Goal: Transaction & Acquisition: Purchase product/service

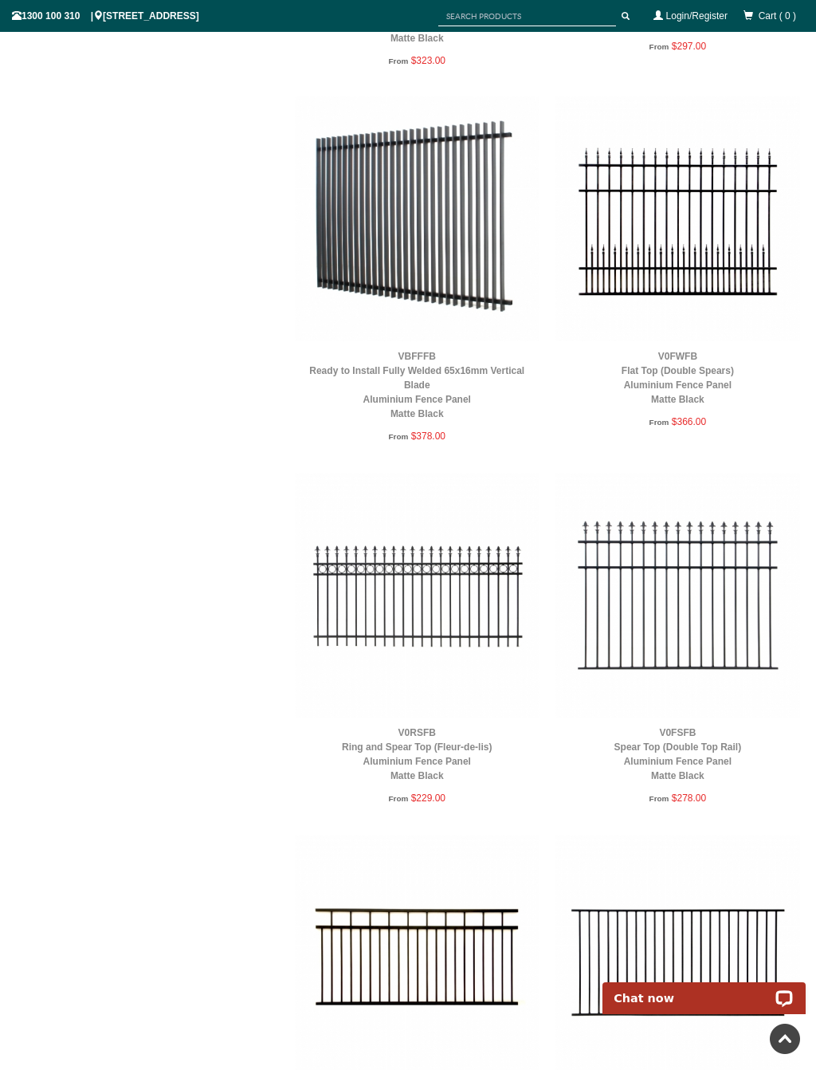
scroll to position [5449, 0]
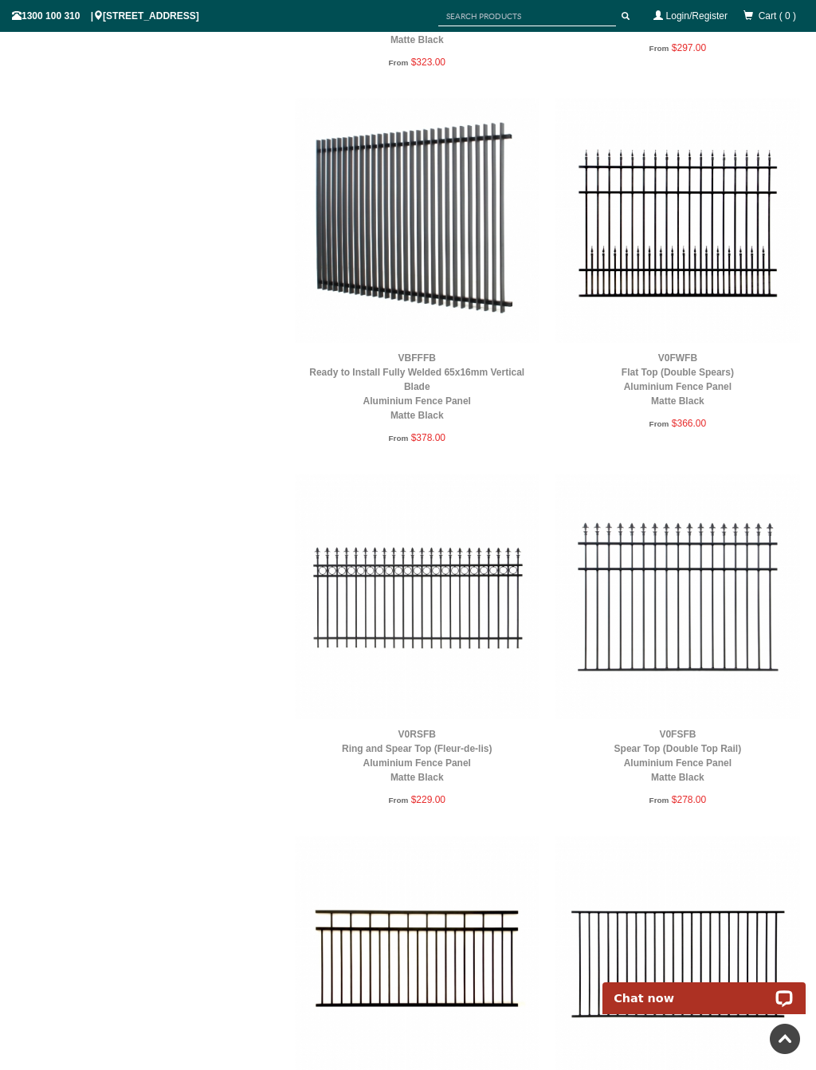
click at [354, 675] on img at bounding box center [417, 596] width 245 height 245
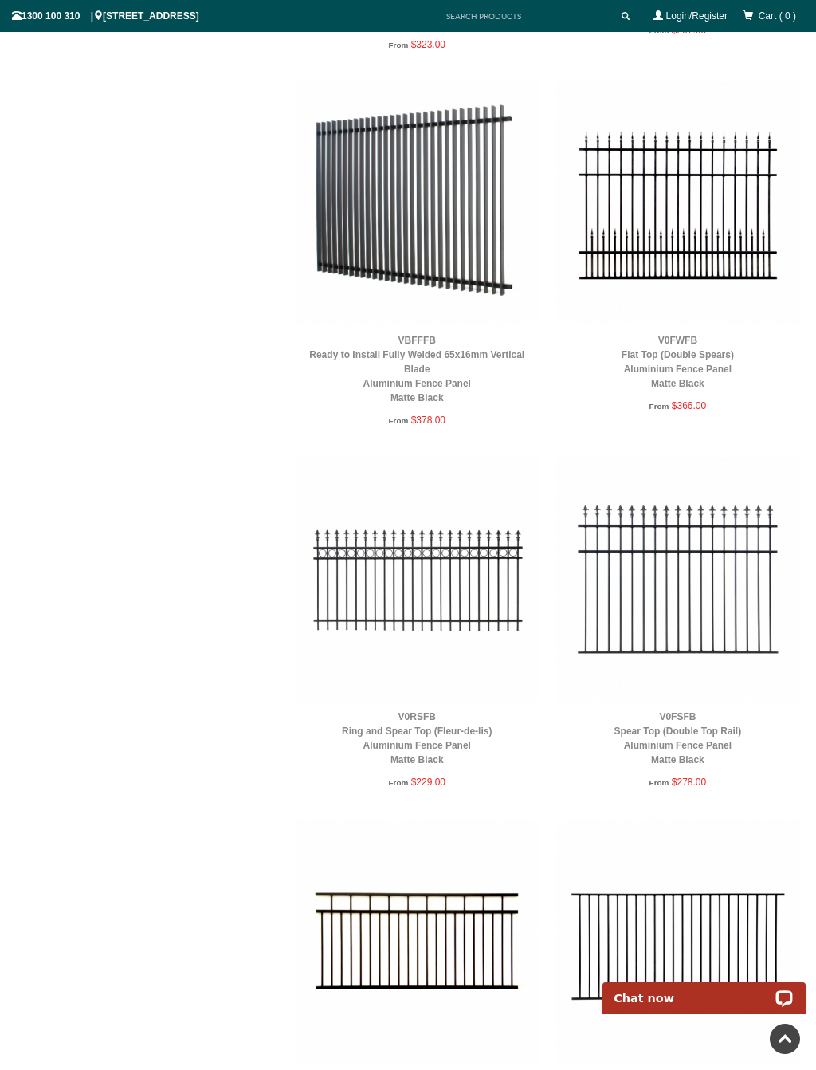
click at [707, 575] on img at bounding box center [678, 579] width 245 height 245
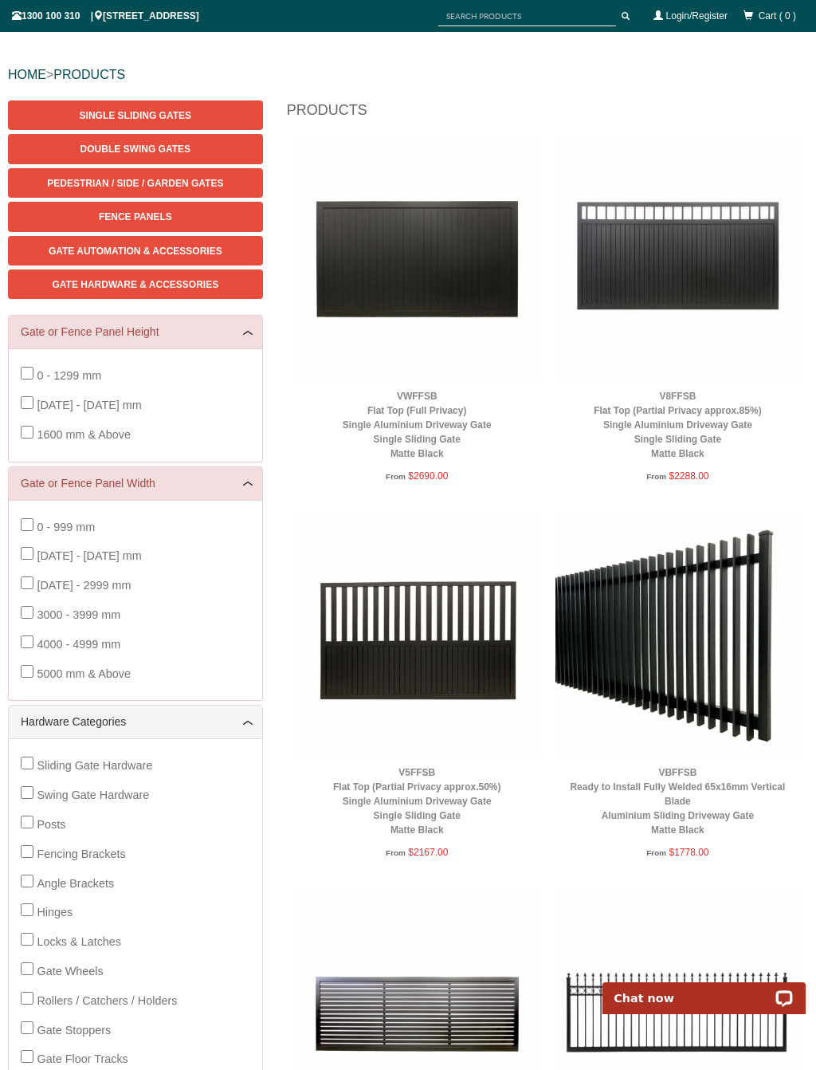
scroll to position [151, 0]
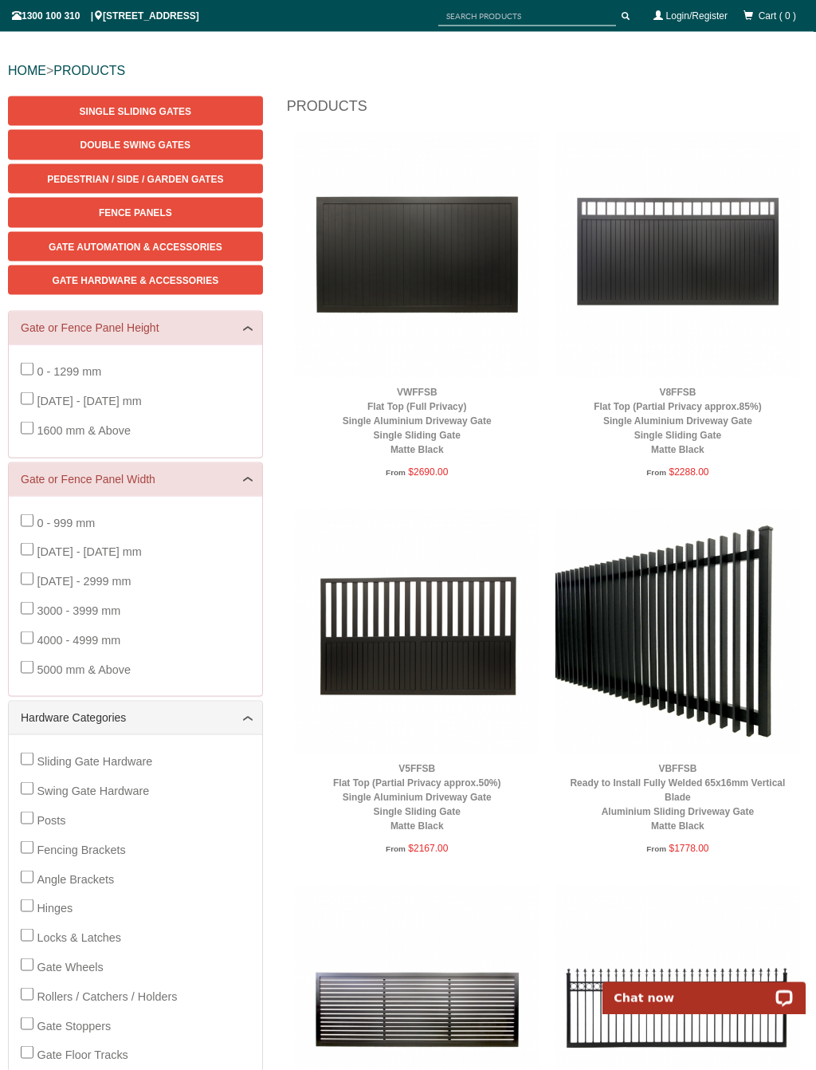
click at [213, 281] on span "Gate Hardware & Accessories" at bounding box center [135, 280] width 167 height 11
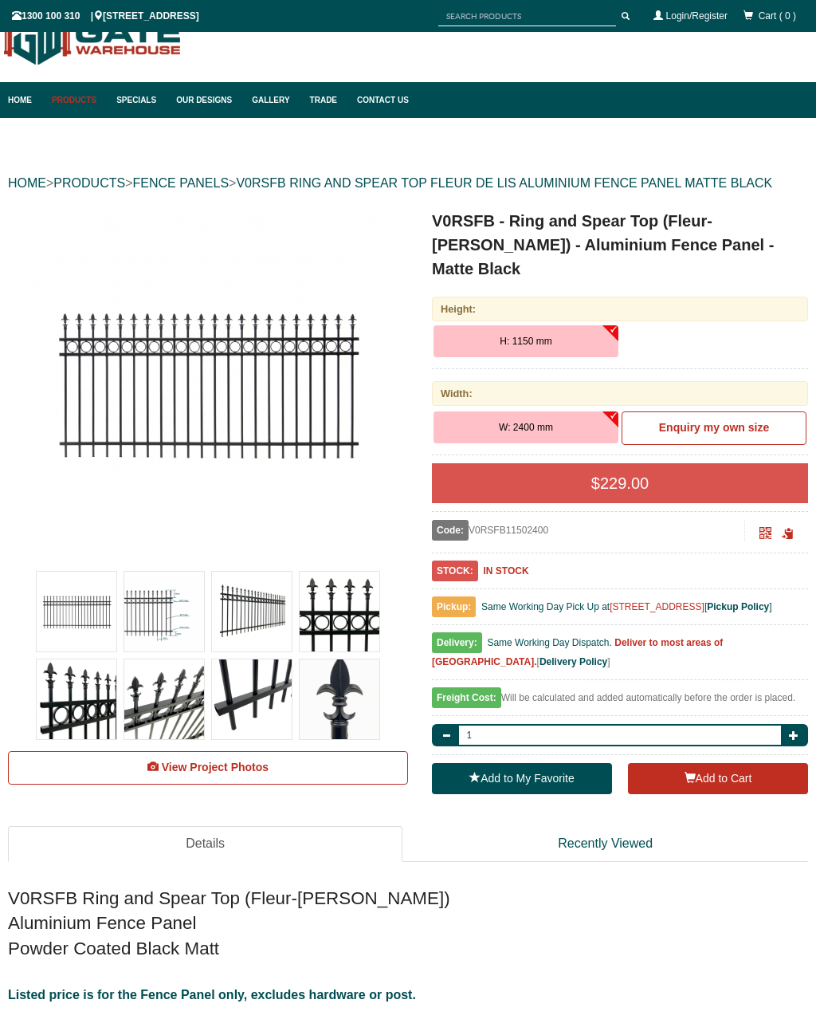
scroll to position [40, 0]
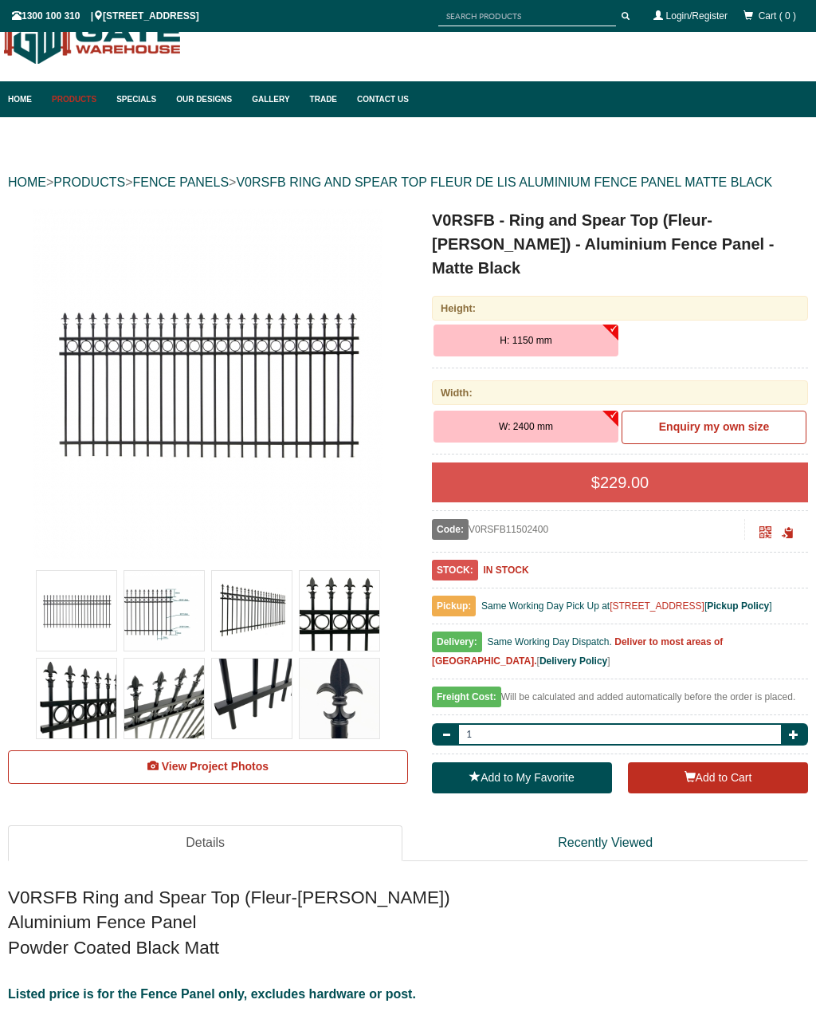
click at [255, 382] on img at bounding box center [208, 383] width 351 height 351
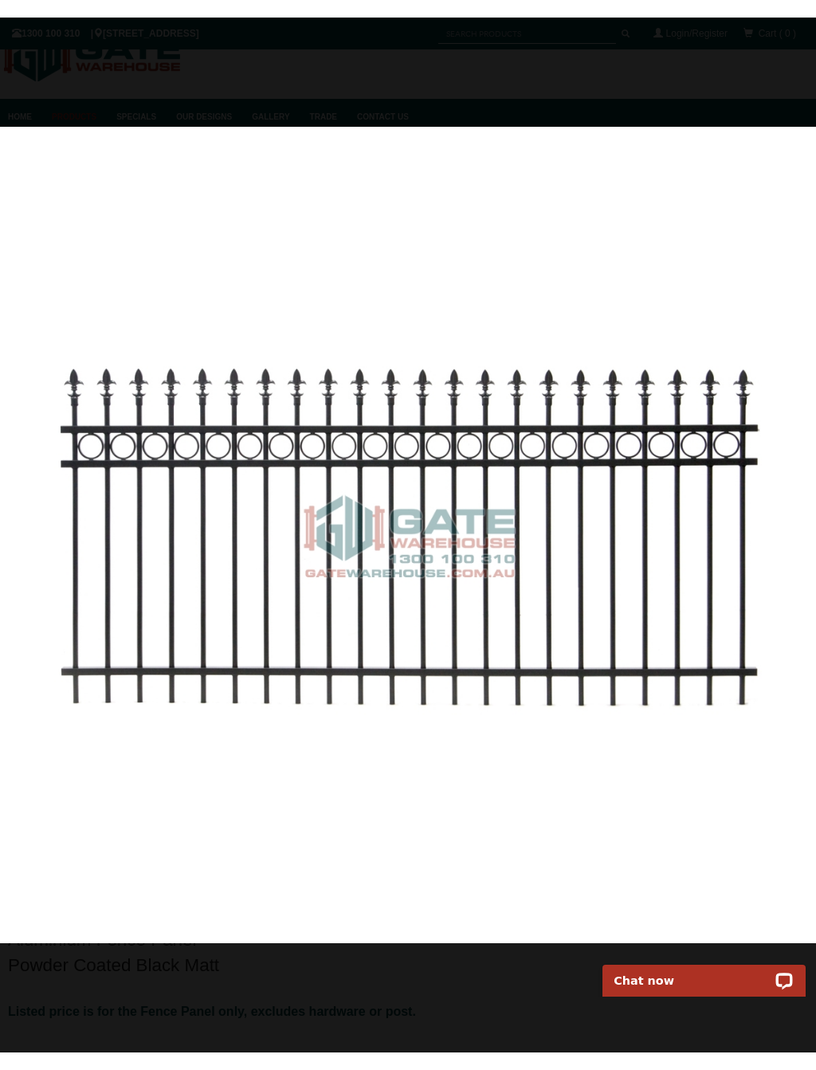
scroll to position [0, 0]
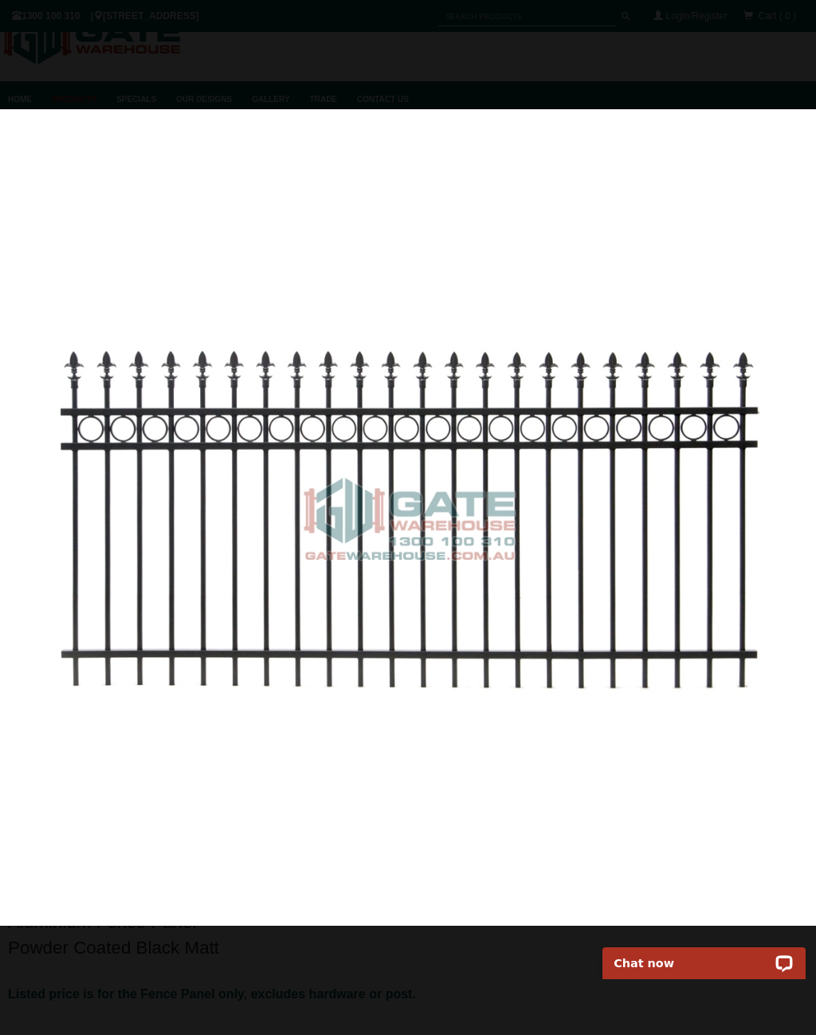
click at [708, 58] on div at bounding box center [408, 517] width 816 height 1035
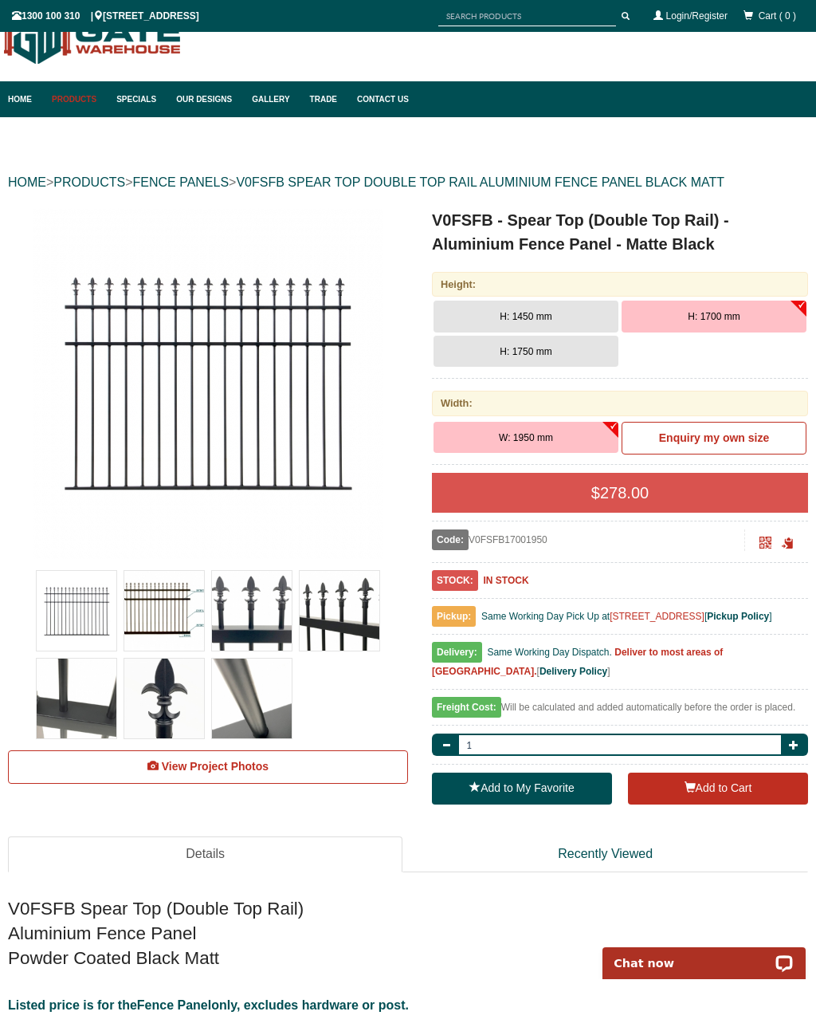
click at [555, 316] on button "H: 1450 mm" at bounding box center [526, 316] width 185 height 32
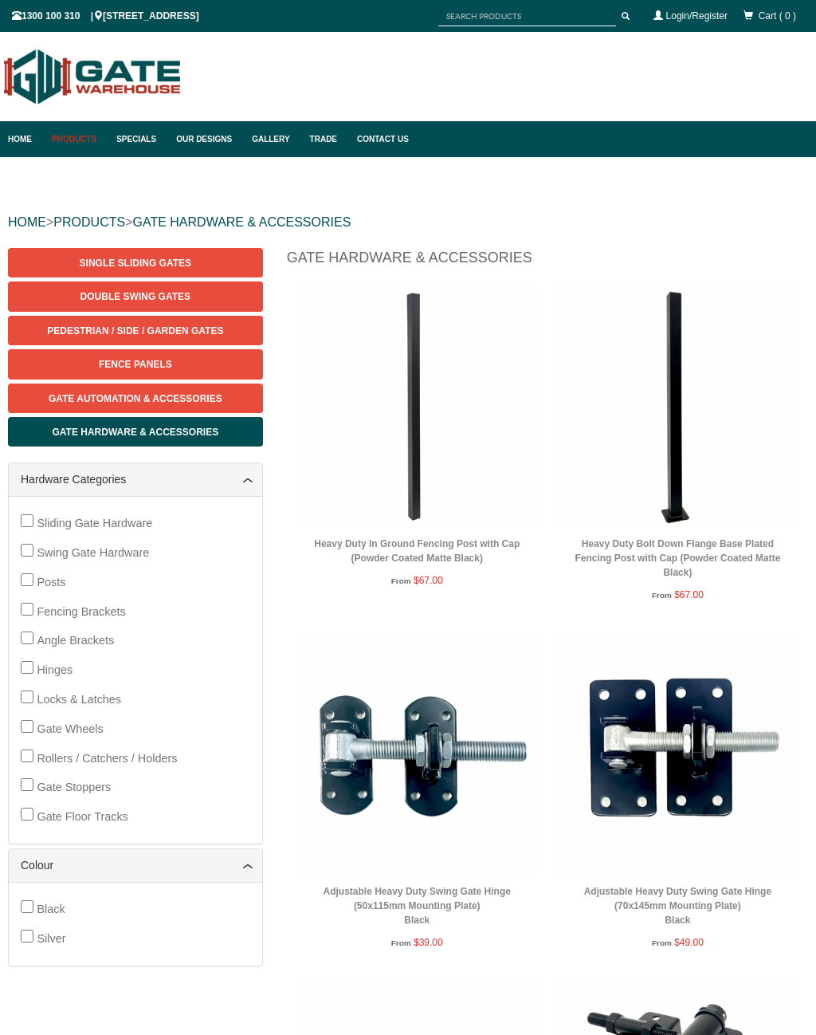
scroll to position [40, 0]
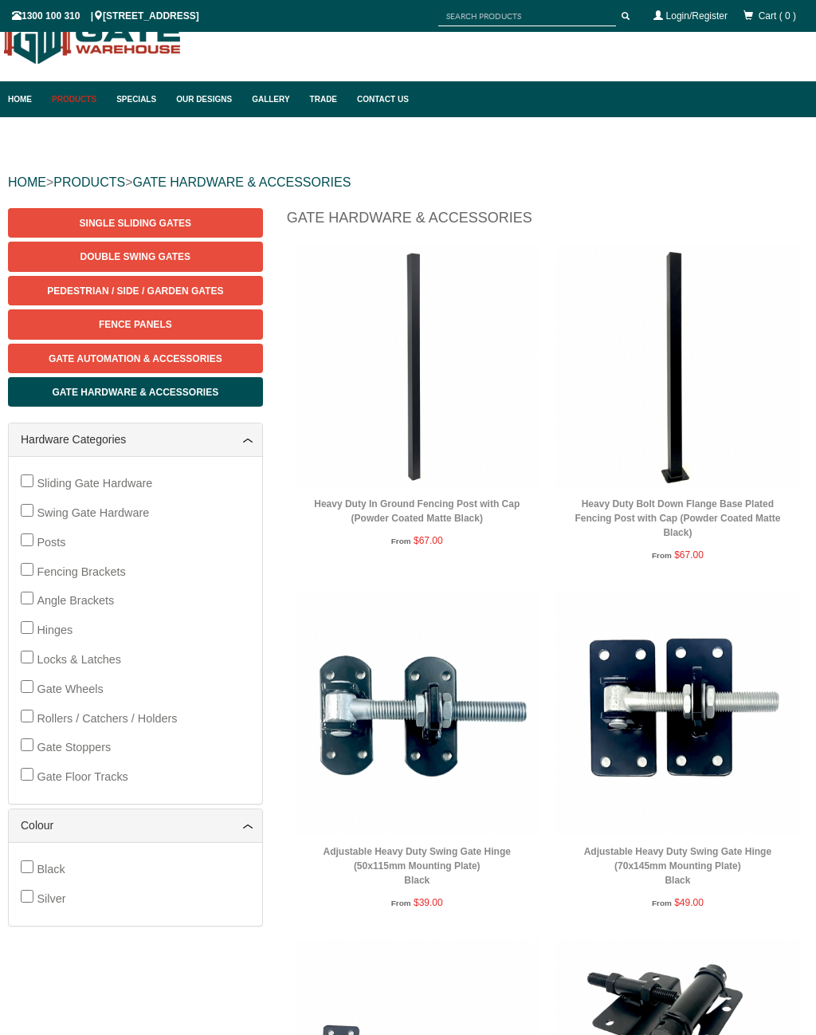
click at [426, 375] on img at bounding box center [417, 366] width 245 height 245
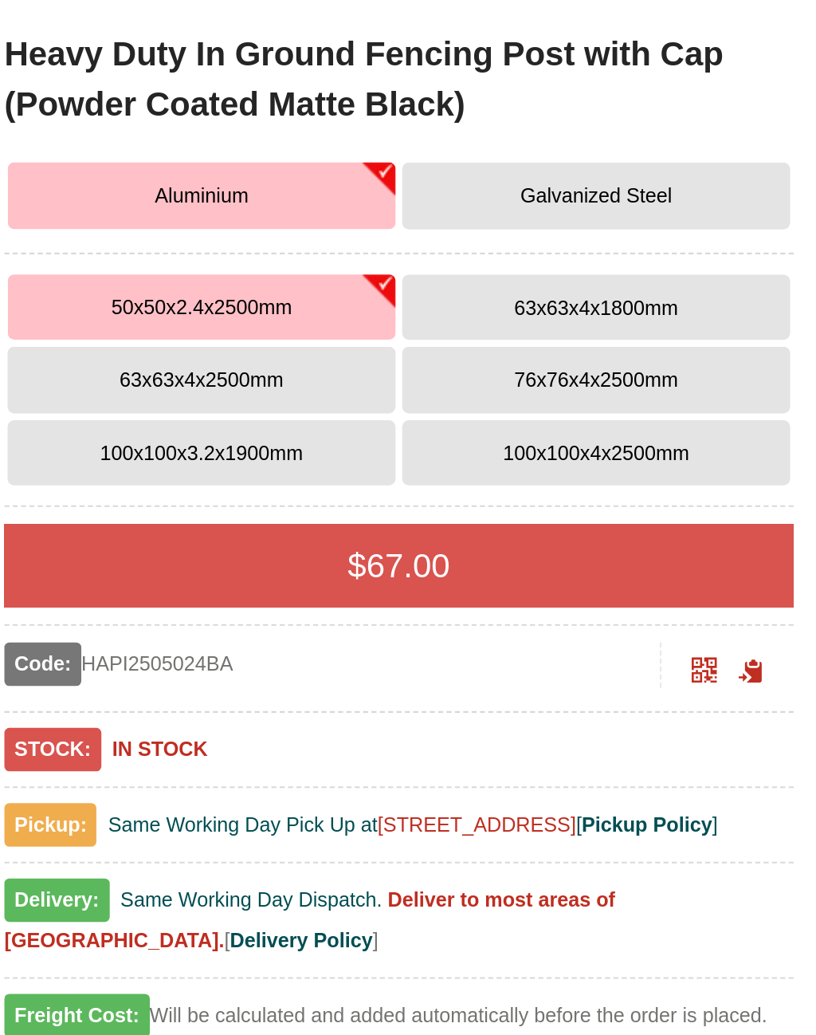
scroll to position [40, 2]
click at [619, 379] on button "76x76x4x2500mm" at bounding box center [711, 395] width 185 height 32
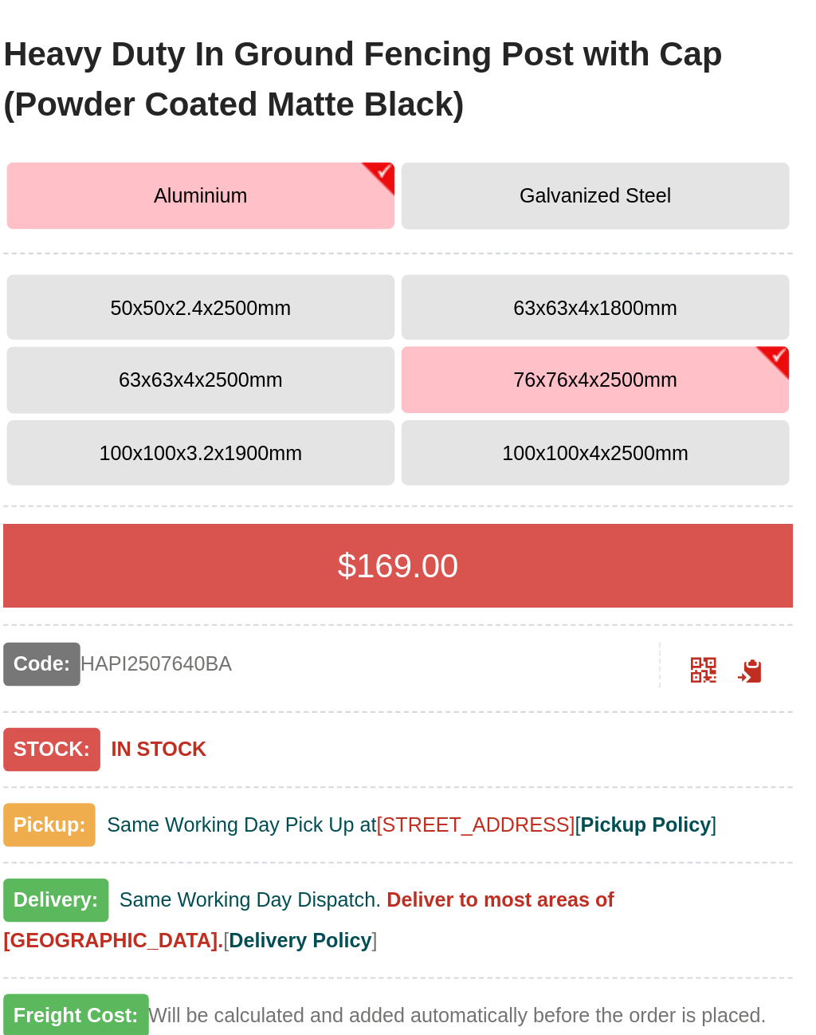
scroll to position [40, 4]
